Goal: Task Accomplishment & Management: Complete application form

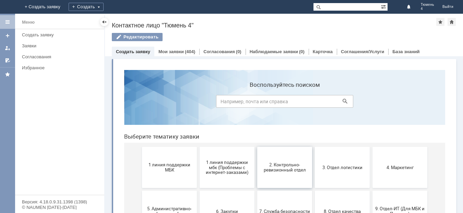
click at [275, 174] on button "2. Контрольно-ревизионный отдел" at bounding box center [284, 167] width 55 height 41
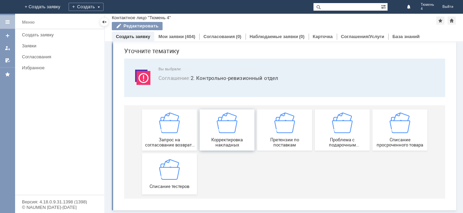
scroll to position [23, 0]
click at [171, 181] on div "Списание тестеров" at bounding box center [169, 174] width 51 height 30
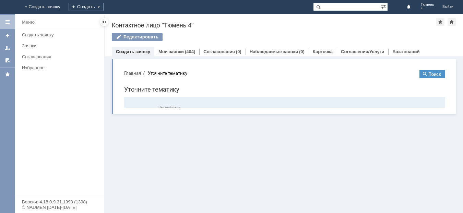
scroll to position [0, 0]
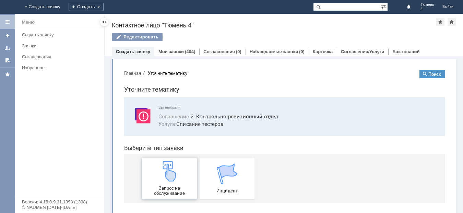
click at [175, 185] on div "Запрос на обслуживание" at bounding box center [169, 178] width 51 height 35
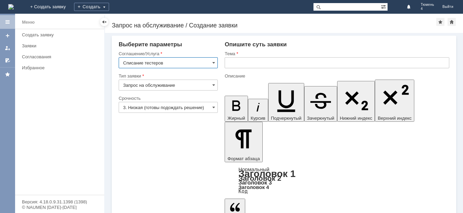
click at [233, 60] on input "text" at bounding box center [337, 62] width 225 height 11
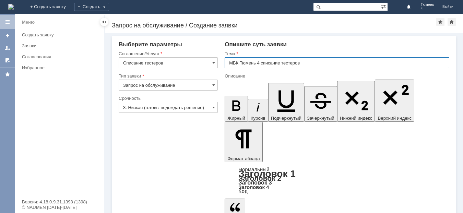
type input "МБК Тюмень 4 списание тестеров"
drag, startPoint x: 243, startPoint y: 1677, endPoint x: 252, endPoint y: 1676, distance: 9.4
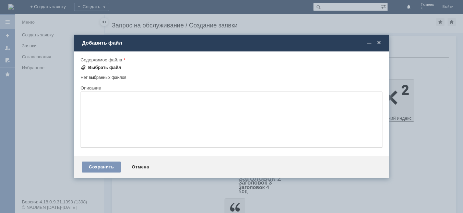
click at [105, 65] on div "Выбрать файл" at bounding box center [104, 67] width 33 height 5
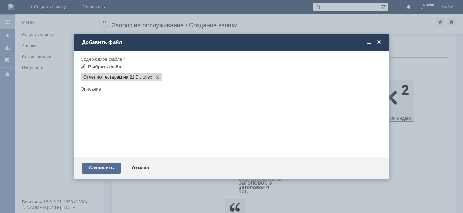
click at [94, 169] on div "Сохранить" at bounding box center [101, 168] width 39 height 11
